Goal: Find specific page/section: Find specific page/section

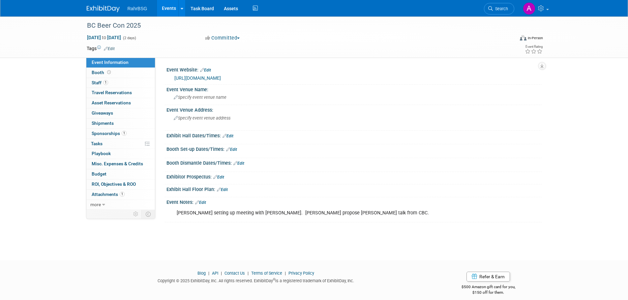
click at [100, 9] on img at bounding box center [103, 9] width 33 height 7
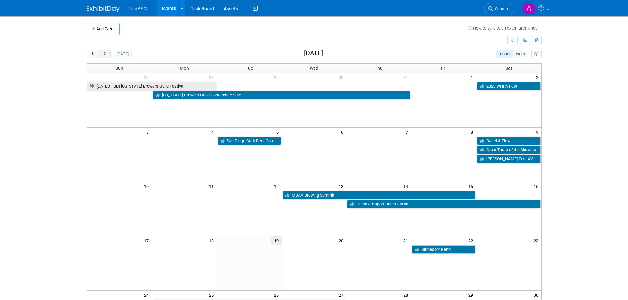
click at [105, 54] on span "next" at bounding box center [104, 54] width 5 height 4
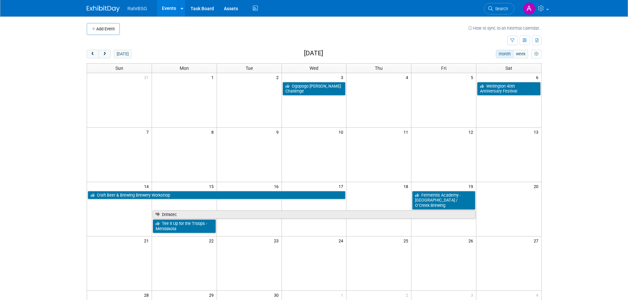
drag, startPoint x: 93, startPoint y: 57, endPoint x: 99, endPoint y: 59, distance: 5.5
click at [93, 57] on button "prev" at bounding box center [93, 54] width 12 height 9
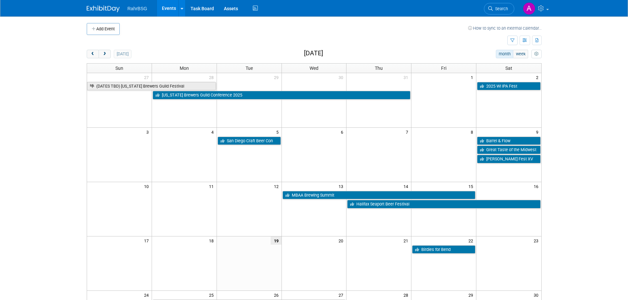
click at [105, 50] on button "next" at bounding box center [105, 54] width 12 height 9
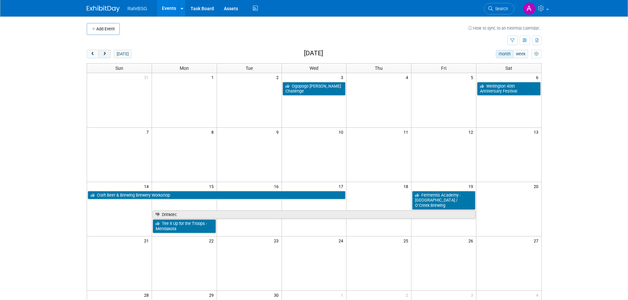
click at [105, 52] on span "next" at bounding box center [104, 54] width 5 height 4
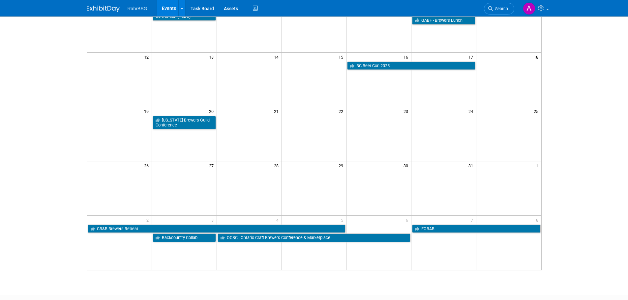
scroll to position [165, 0]
